Goal: Task Accomplishment & Management: Manage account settings

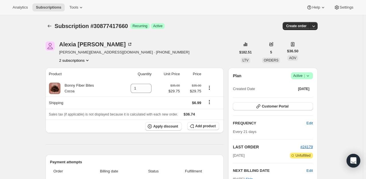
click at [87, 61] on icon "Product actions" at bounding box center [87, 61] width 6 height 6
click at [85, 68] on span "28391538876" at bounding box center [76, 71] width 40 height 6
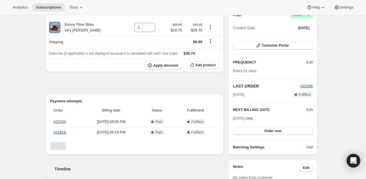
scroll to position [24, 0]
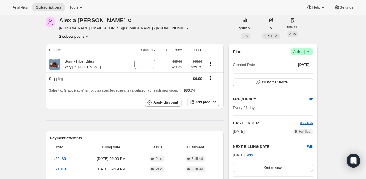
click at [79, 38] on button "2 subscriptions" at bounding box center [74, 36] width 31 height 6
click at [206, 32] on div "[PERSON_NAME] [PERSON_NAME][EMAIL_ADDRESS][DOMAIN_NAME] · [PHONE_NUMBER] 2 subs…" at bounding box center [140, 28] width 190 height 22
click at [271, 82] on span "Customer Portal" at bounding box center [274, 82] width 27 height 5
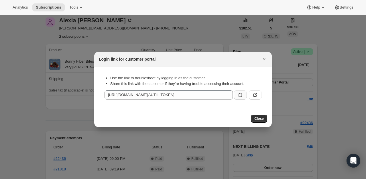
click at [242, 92] on icon ":r69:" at bounding box center [240, 95] width 6 height 6
click at [264, 60] on icon "Close" at bounding box center [264, 59] width 6 height 6
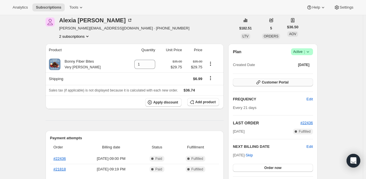
click at [277, 83] on span "Customer Portal" at bounding box center [274, 82] width 27 height 5
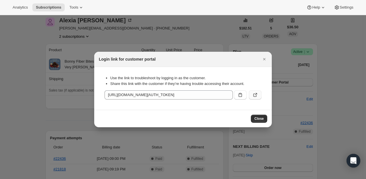
click at [250, 95] on button ":r69:" at bounding box center [255, 94] width 13 height 9
click at [263, 60] on icon "Close" at bounding box center [264, 59] width 6 height 6
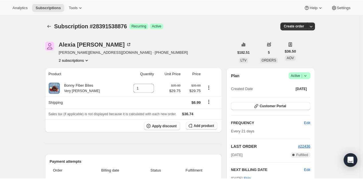
scroll to position [24, 0]
